Goal: Find specific page/section

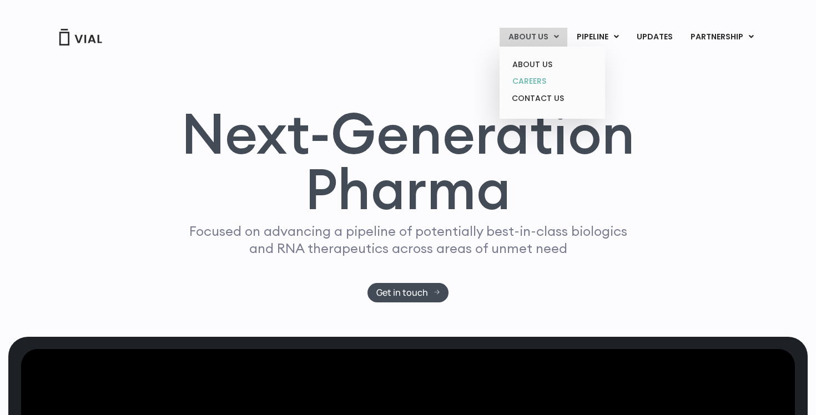
click at [532, 80] on link "CAREERS" at bounding box center [552, 81] width 97 height 17
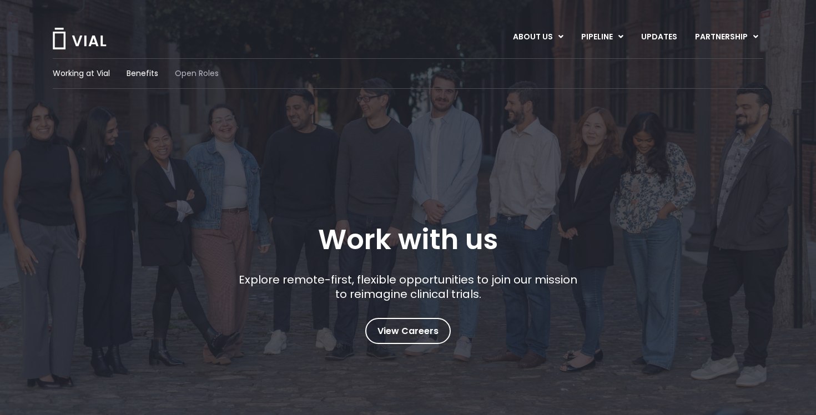
click at [204, 72] on span "Open Roles" at bounding box center [197, 74] width 44 height 12
click at [89, 74] on span "Working at Vial" at bounding box center [81, 74] width 57 height 12
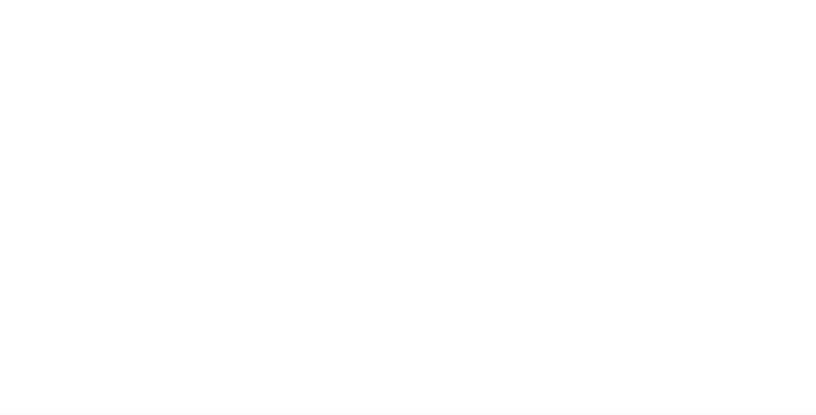
scroll to position [1655, 0]
